Goal: Find specific page/section: Find specific page/section

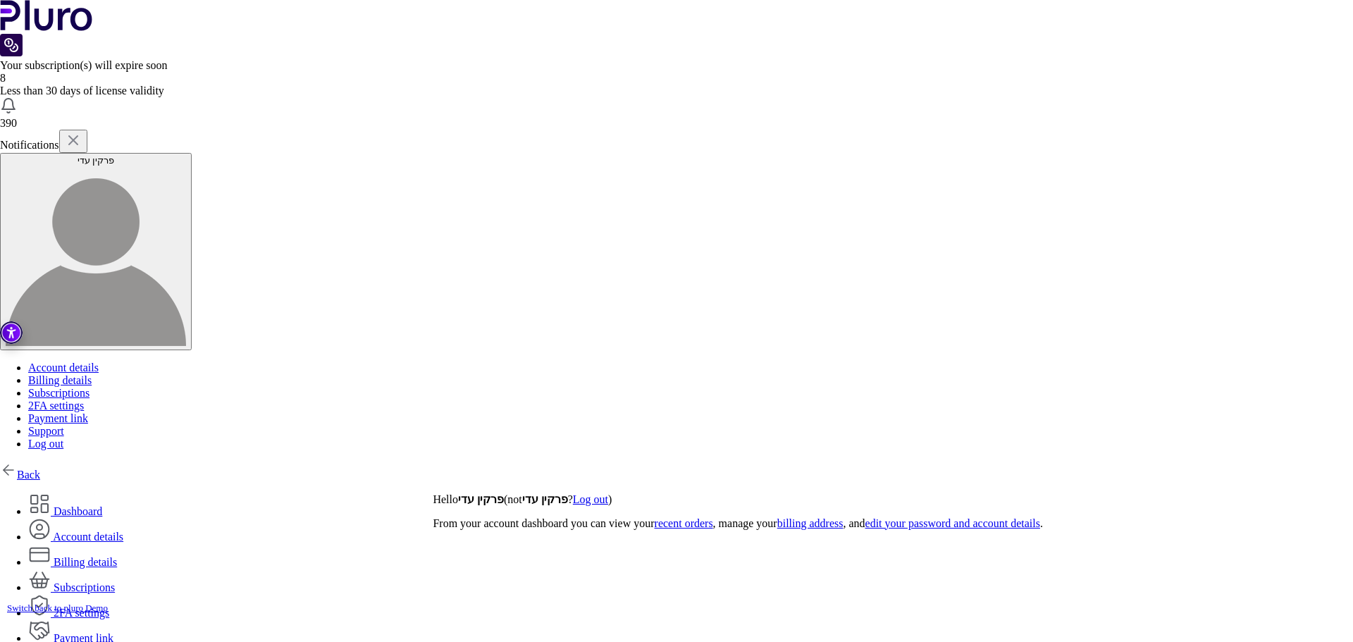
click at [32, 469] on link "Back" at bounding box center [20, 475] width 40 height 12
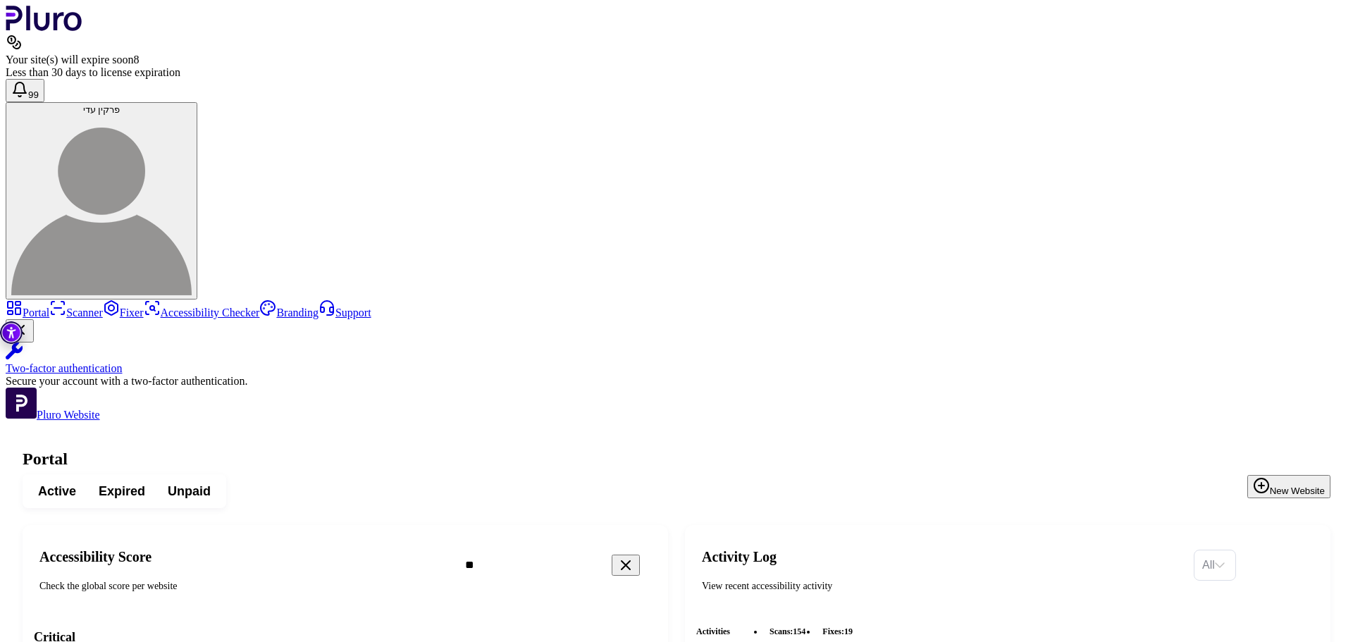
click at [629, 550] on input "**" at bounding box center [575, 565] width 242 height 30
type input "*"
